Goal: Transaction & Acquisition: Subscribe to service/newsletter

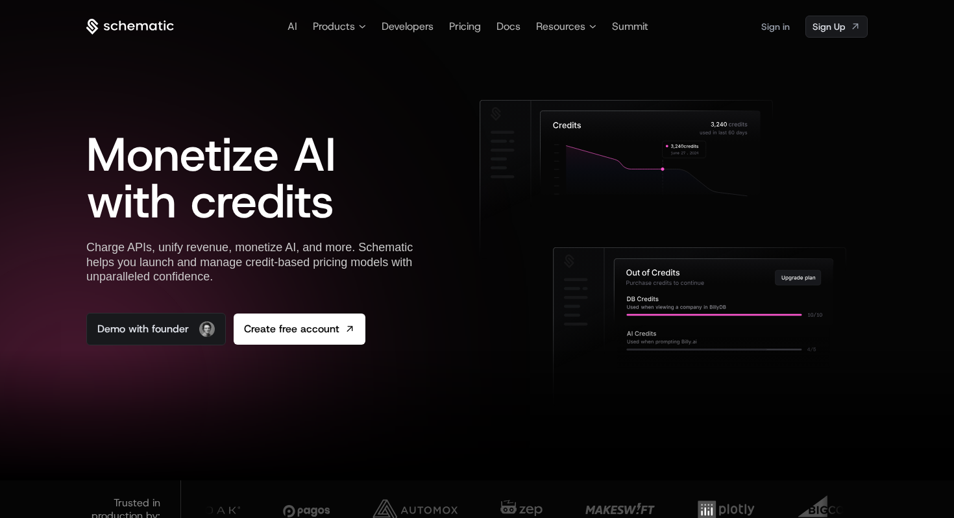
click at [114, 25] on icon at bounding box center [130, 27] width 88 height 16
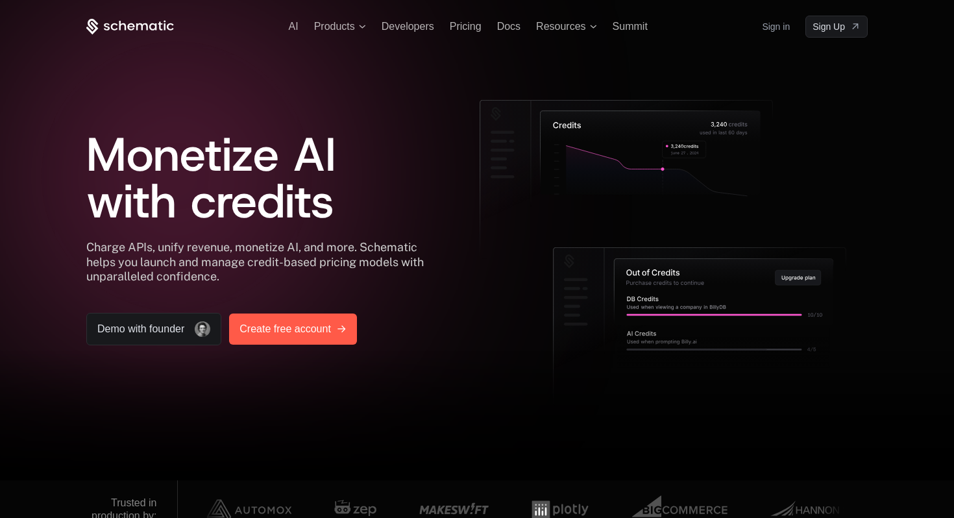
click at [285, 330] on span "Create free account" at bounding box center [286, 329] width 92 height 16
